Goal: Task Accomplishment & Management: Complete application form

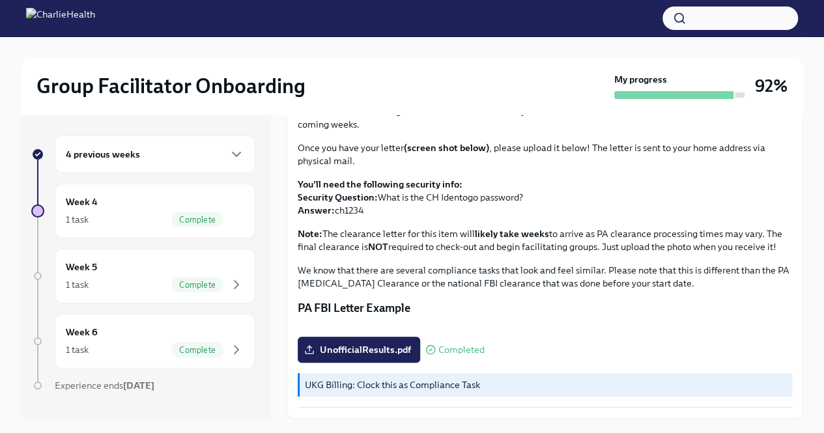
click at [214, 143] on div "4 previous weeks" at bounding box center [155, 154] width 201 height 38
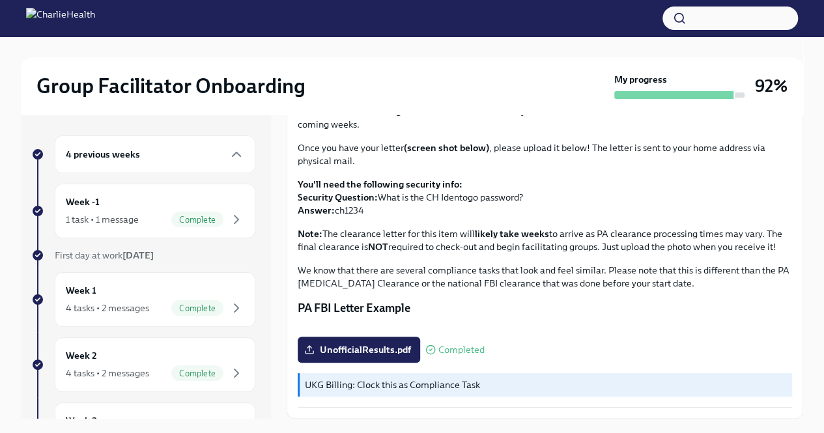
click at [210, 155] on div "4 previous weeks" at bounding box center [155, 155] width 178 height 16
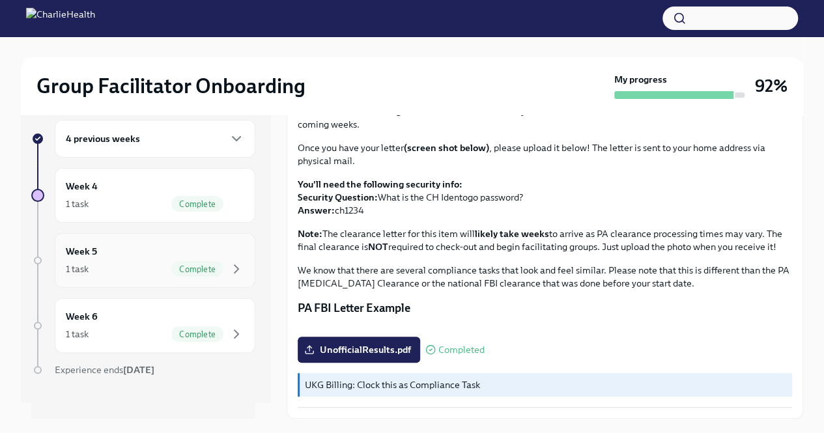
scroll to position [23, 0]
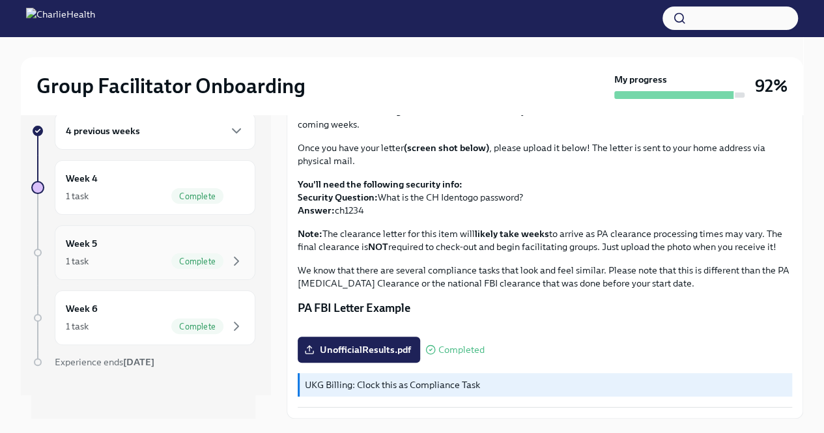
click at [209, 251] on div "Week 5 1 task Complete" at bounding box center [155, 252] width 178 height 33
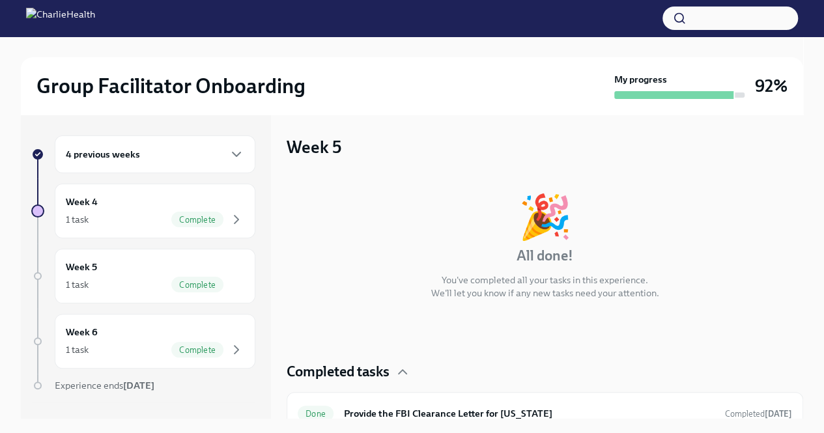
click at [141, 163] on div "4 previous weeks" at bounding box center [155, 154] width 201 height 38
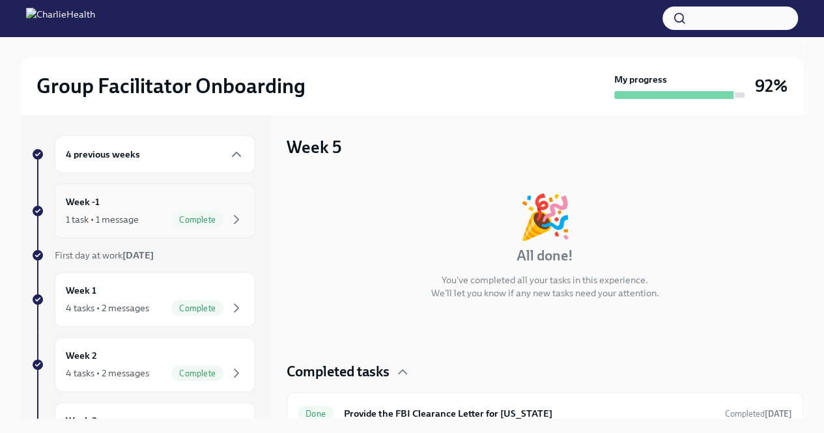
click at [135, 223] on div "1 task • 1 message" at bounding box center [102, 219] width 73 height 13
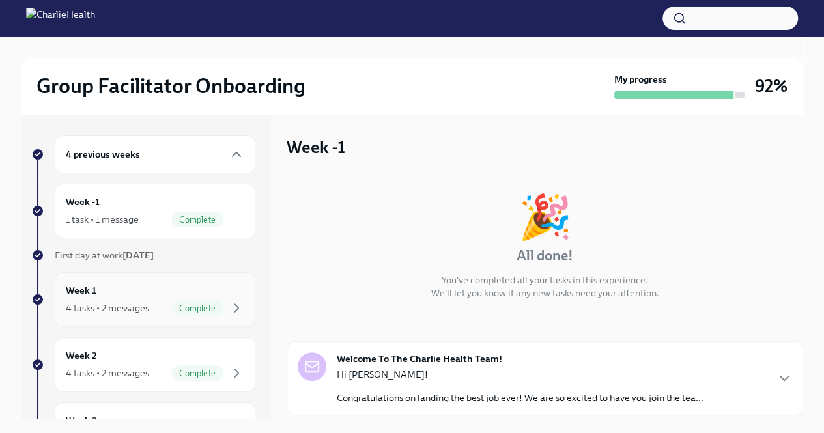
click at [159, 296] on div "Week 1 4 tasks • 2 messages Complete" at bounding box center [155, 299] width 178 height 33
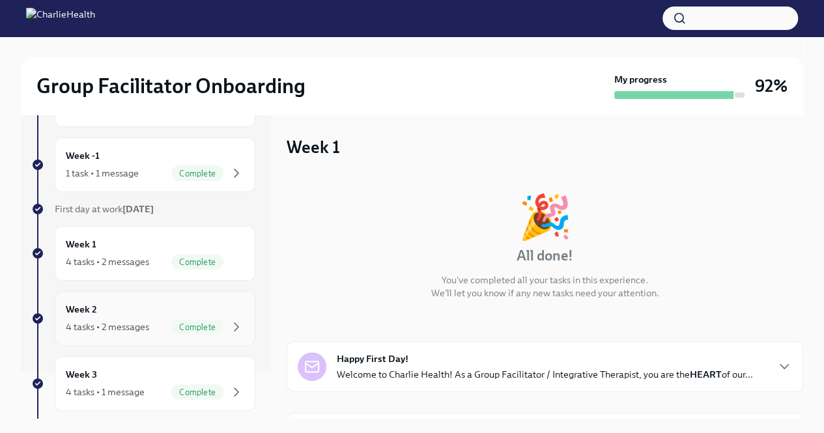
scroll to position [65, 0]
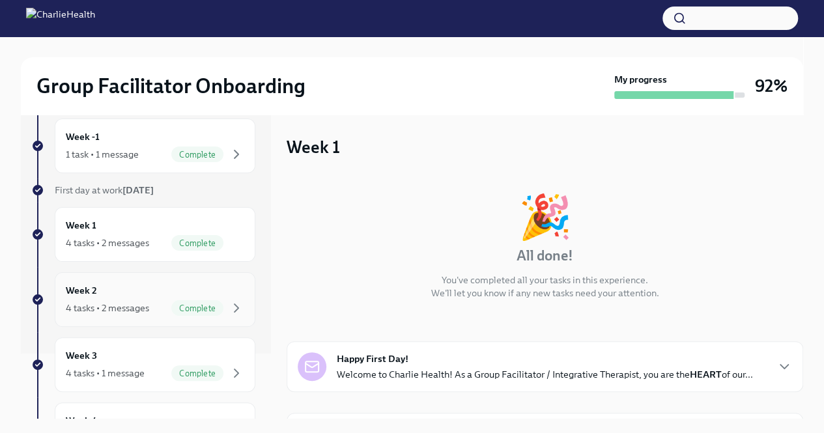
click at [190, 309] on span "Complete" at bounding box center [197, 308] width 52 height 10
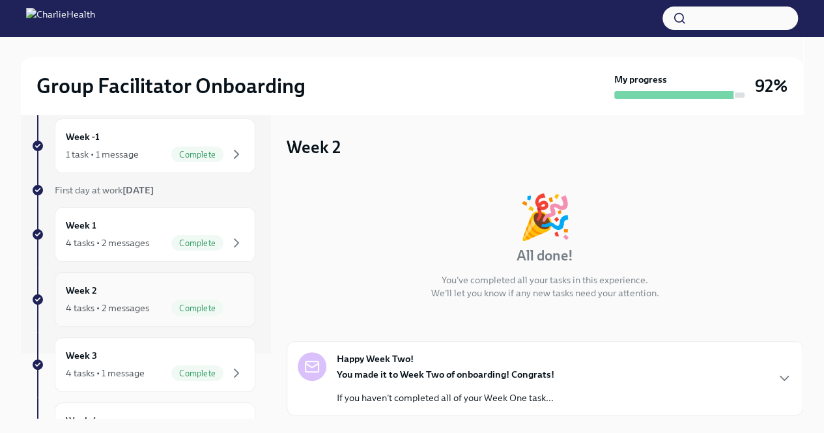
scroll to position [130, 0]
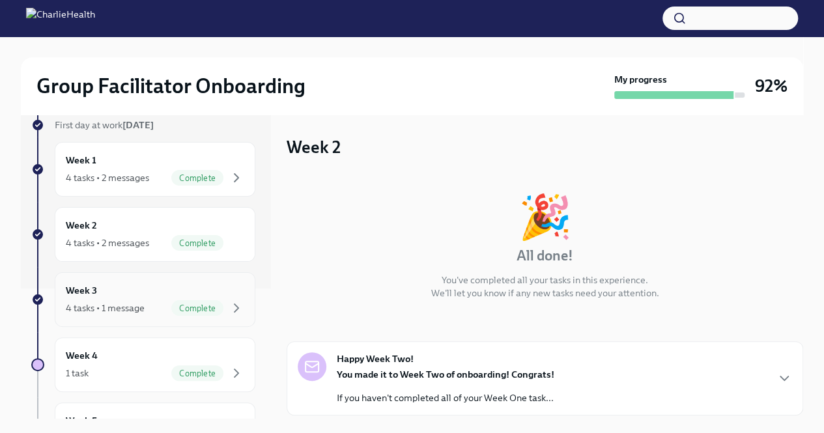
click at [191, 300] on div "Complete" at bounding box center [197, 308] width 52 height 16
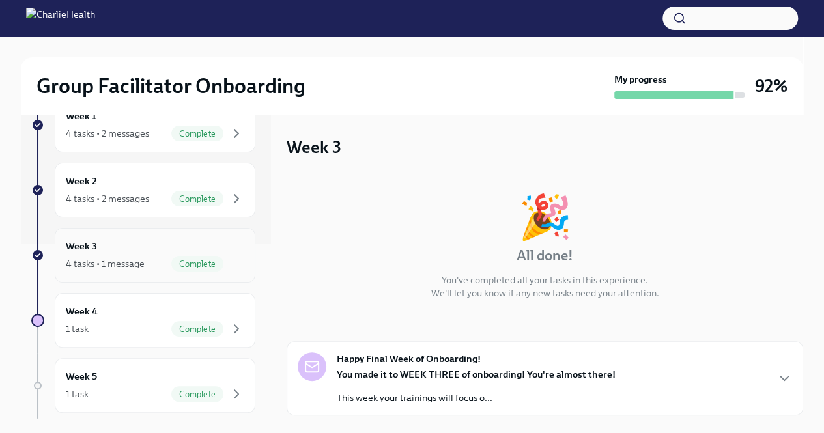
scroll to position [195, 0]
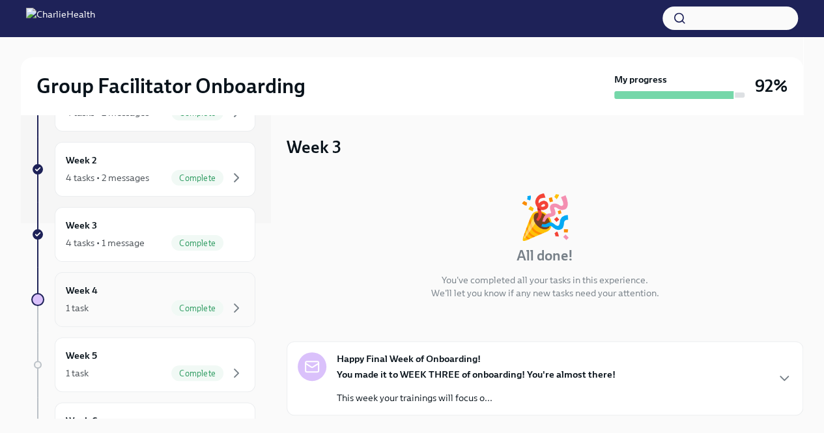
click at [191, 295] on div "Week 4 1 task Complete" at bounding box center [155, 299] width 178 height 33
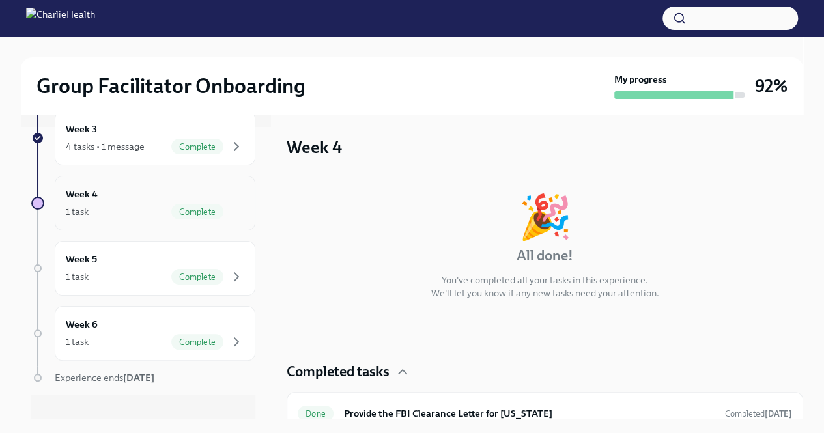
scroll to position [305, 0]
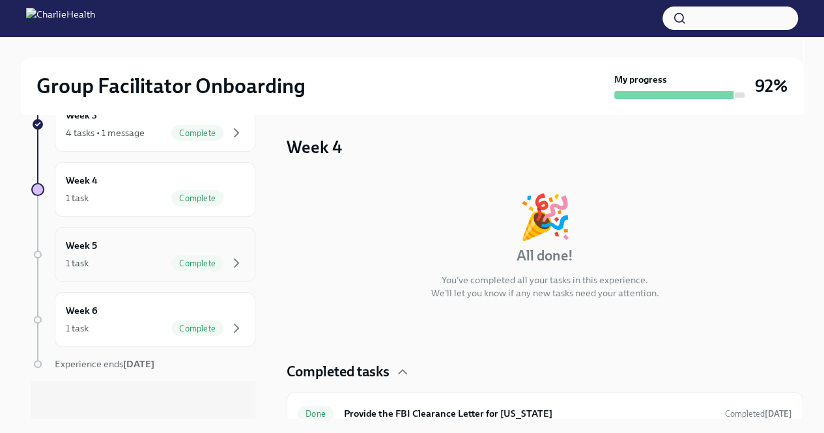
click at [184, 266] on div "Complete" at bounding box center [197, 263] width 52 height 16
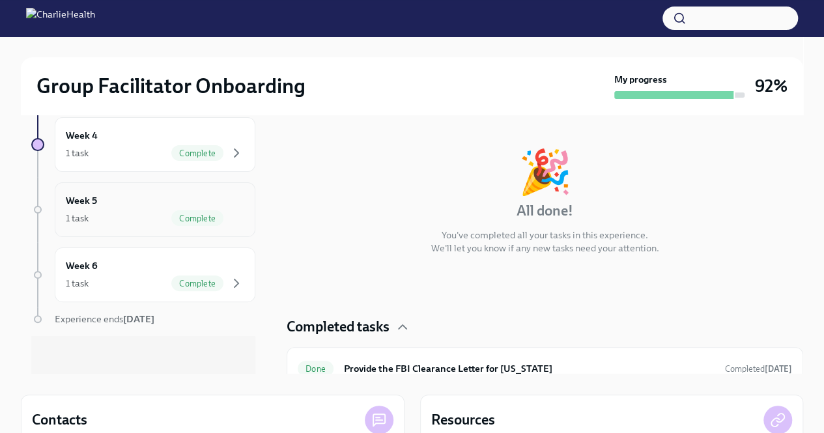
scroll to position [65, 0]
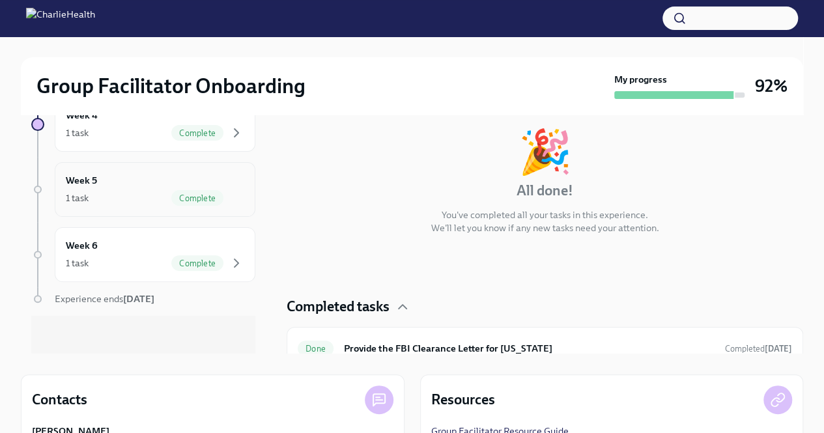
click at [192, 259] on span "Complete" at bounding box center [197, 264] width 52 height 10
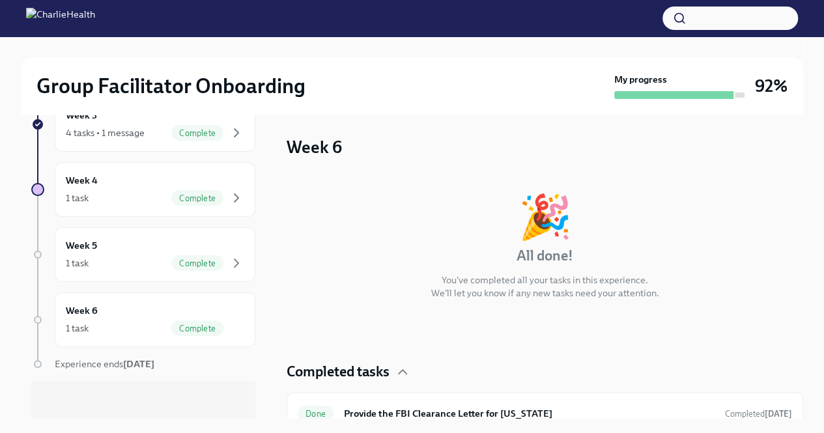
click at [38, 187] on div at bounding box center [37, 189] width 13 height 13
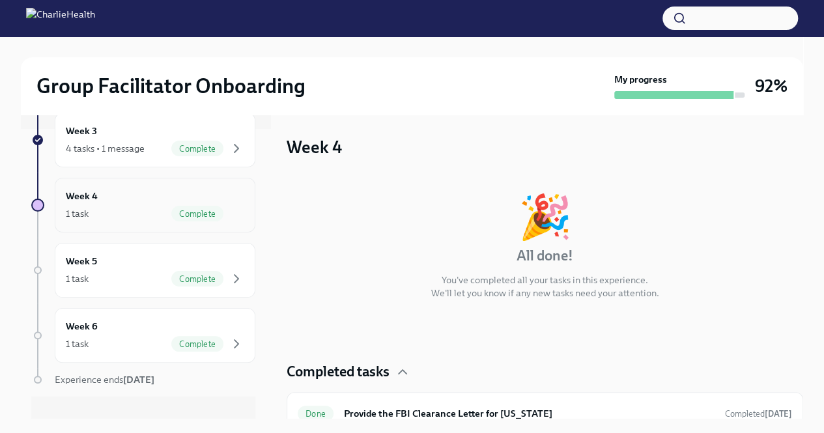
scroll to position [305, 0]
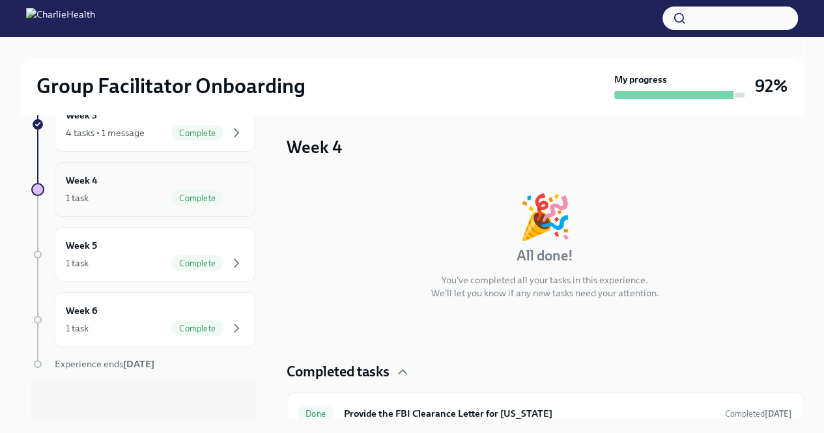
click at [150, 195] on div "1 task Complete" at bounding box center [155, 198] width 178 height 16
click at [180, 201] on div "Complete" at bounding box center [197, 198] width 52 height 16
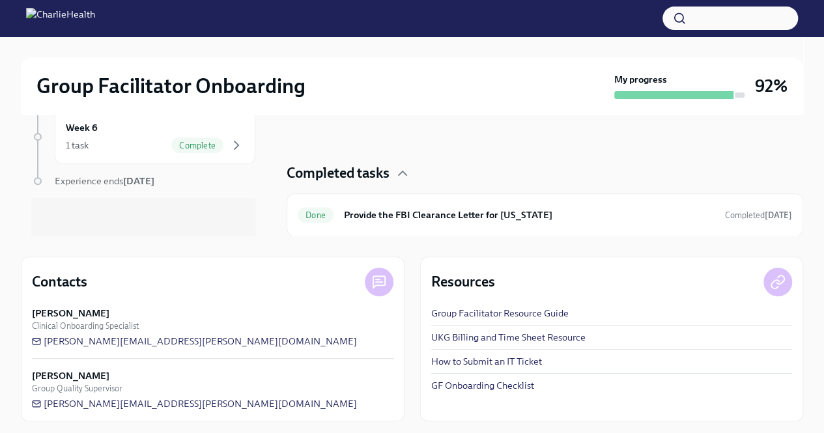
scroll to position [0, 0]
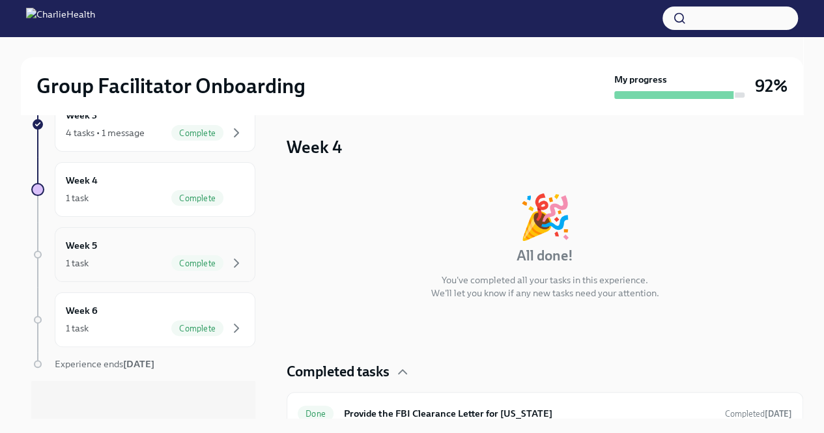
click at [156, 263] on div "1 task Complete" at bounding box center [155, 263] width 178 height 16
click at [186, 261] on span "Complete" at bounding box center [197, 264] width 52 height 10
click at [193, 259] on span "Complete" at bounding box center [197, 264] width 52 height 10
click at [176, 320] on div "Complete" at bounding box center [197, 328] width 52 height 16
click at [150, 361] on strong "[DATE]" at bounding box center [138, 364] width 31 height 12
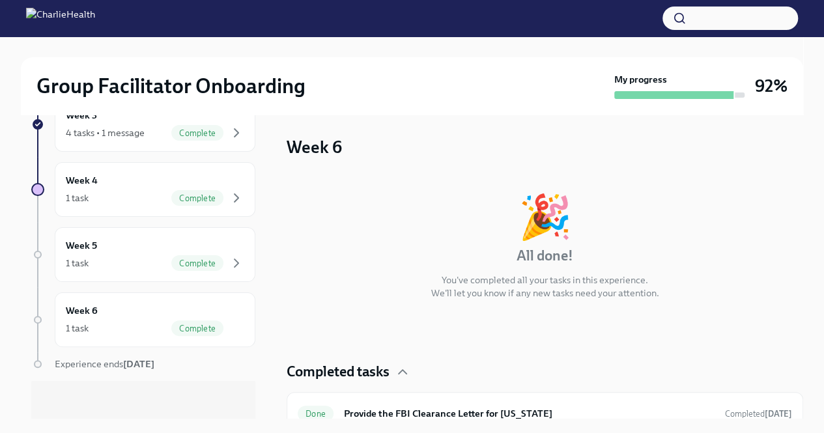
click at [145, 353] on div "4 previous weeks Week -1 1 task • 1 message Complete First day at work [DATE] W…" at bounding box center [143, 126] width 224 height 593
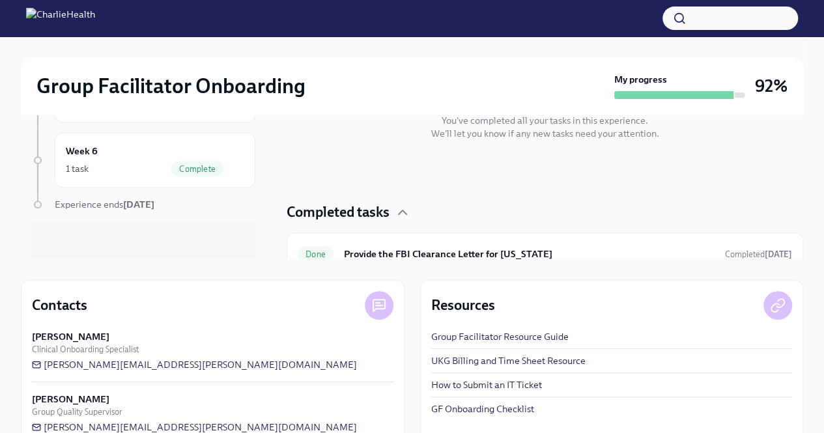
scroll to position [186, 0]
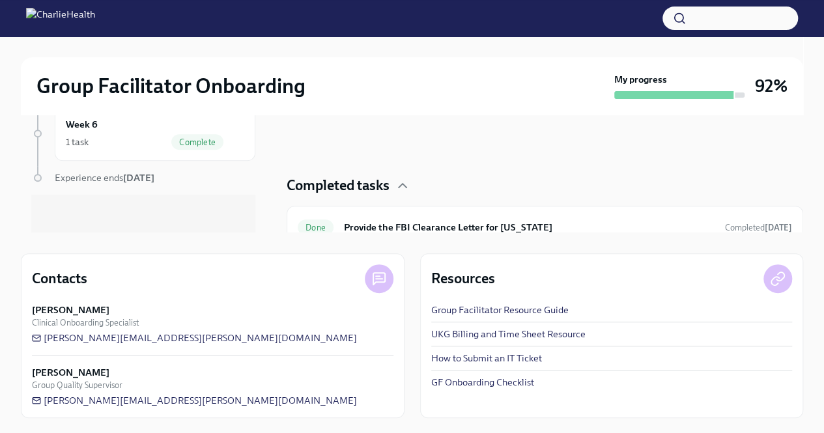
click at [483, 380] on link "GF Onboarding Checklist" at bounding box center [482, 382] width 103 height 13
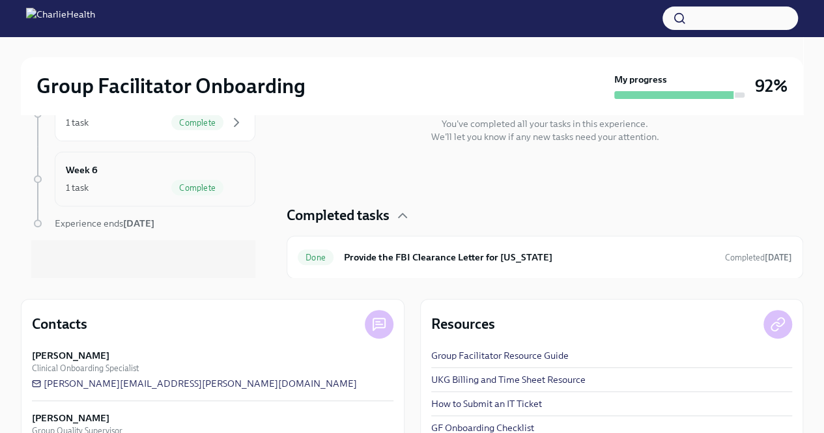
scroll to position [121, 0]
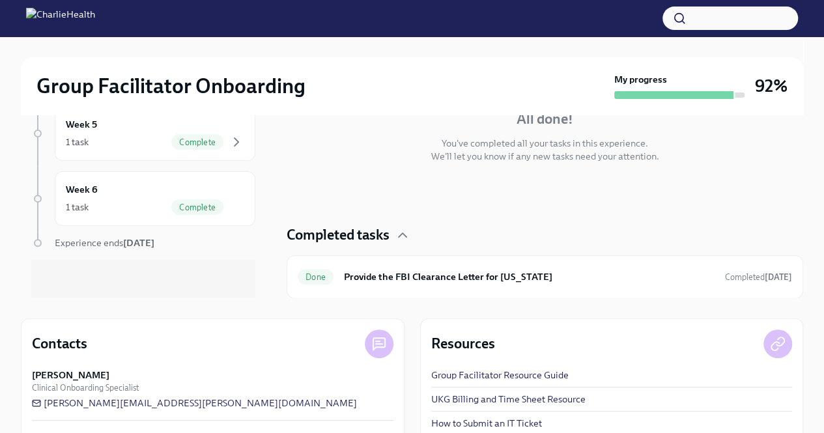
click at [152, 246] on div "Experience ends [DATE]" at bounding box center [155, 242] width 201 height 13
click at [385, 238] on h4 "Completed tasks" at bounding box center [338, 235] width 103 height 20
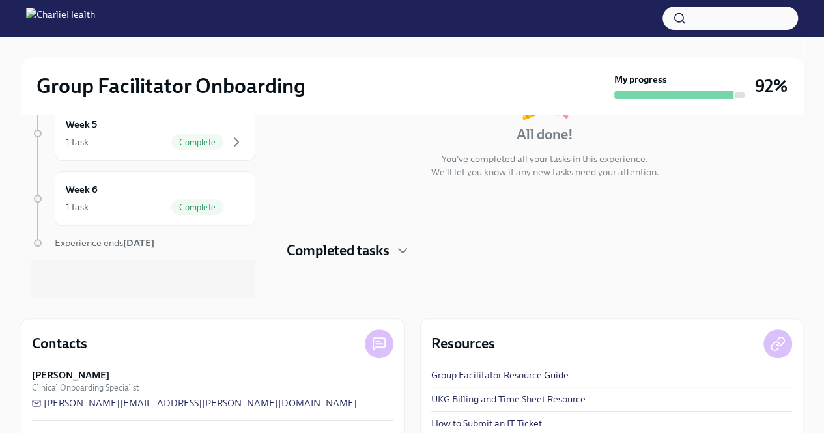
scroll to position [0, 0]
drag, startPoint x: 274, startPoint y: 239, endPoint x: 300, endPoint y: 167, distance: 76.8
click at [300, 167] on div "4 previous weeks Week -1 1 task • 1 message Complete First day at work [DATE] W…" at bounding box center [412, 145] width 782 height 304
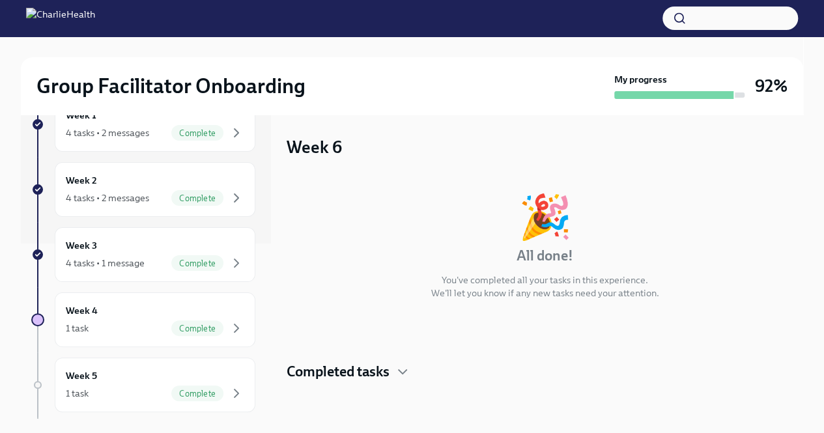
scroll to position [240, 0]
